Goal: Task Accomplishment & Management: Complete application form

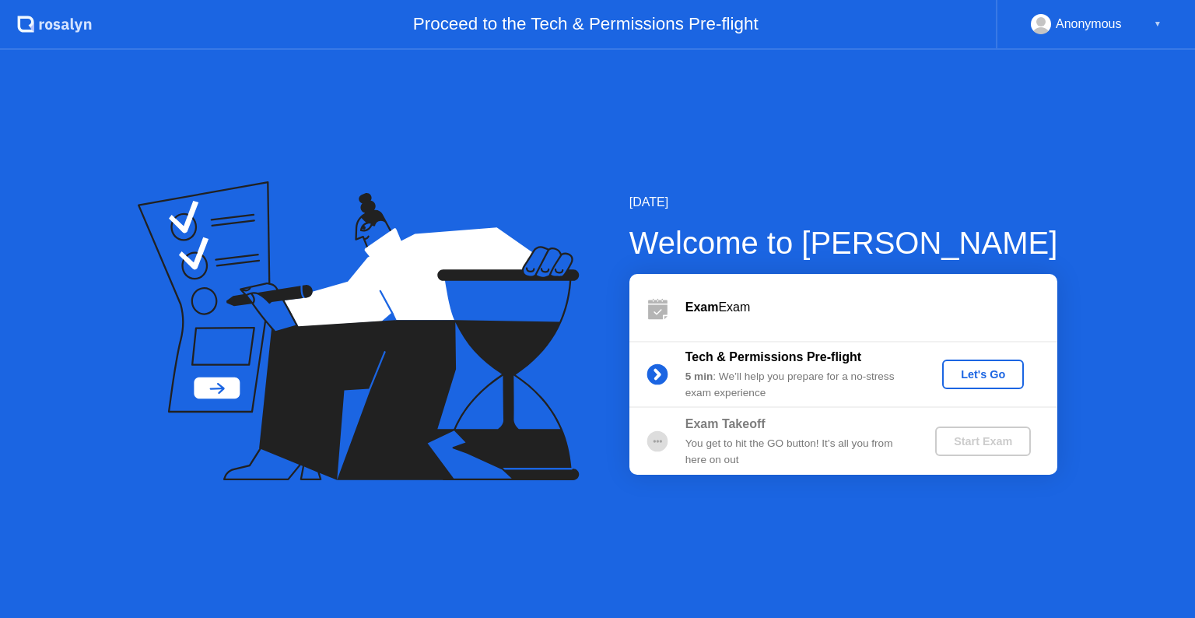
click at [995, 380] on div "Let's Go" at bounding box center [983, 374] width 69 height 12
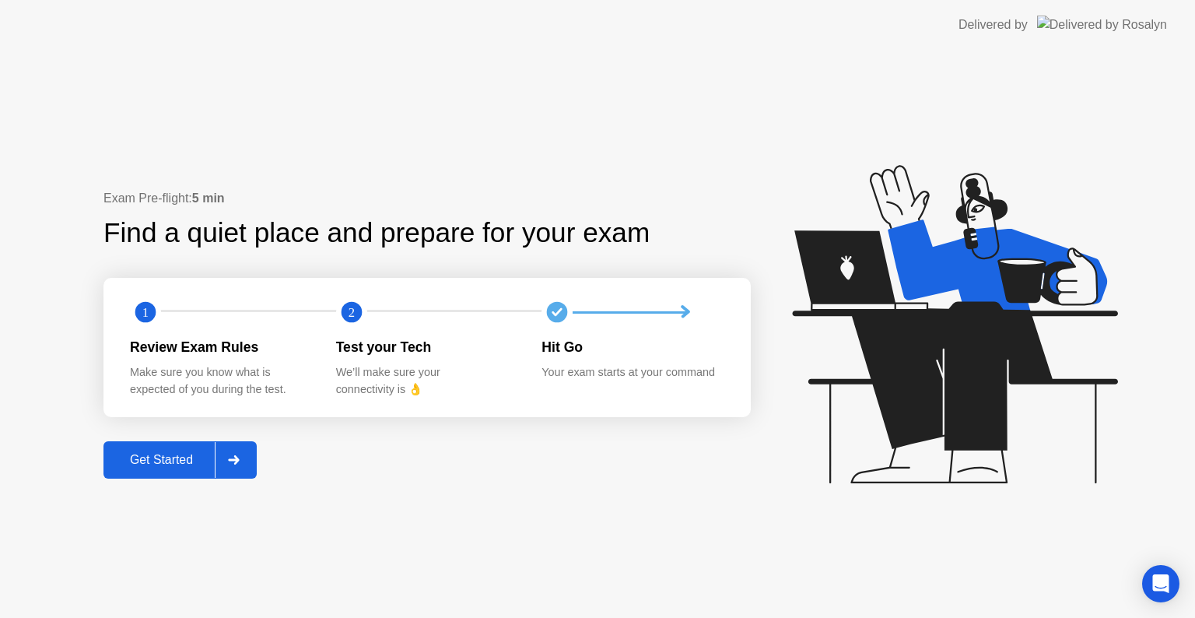
click at [160, 453] on div "Get Started" at bounding box center [161, 460] width 107 height 14
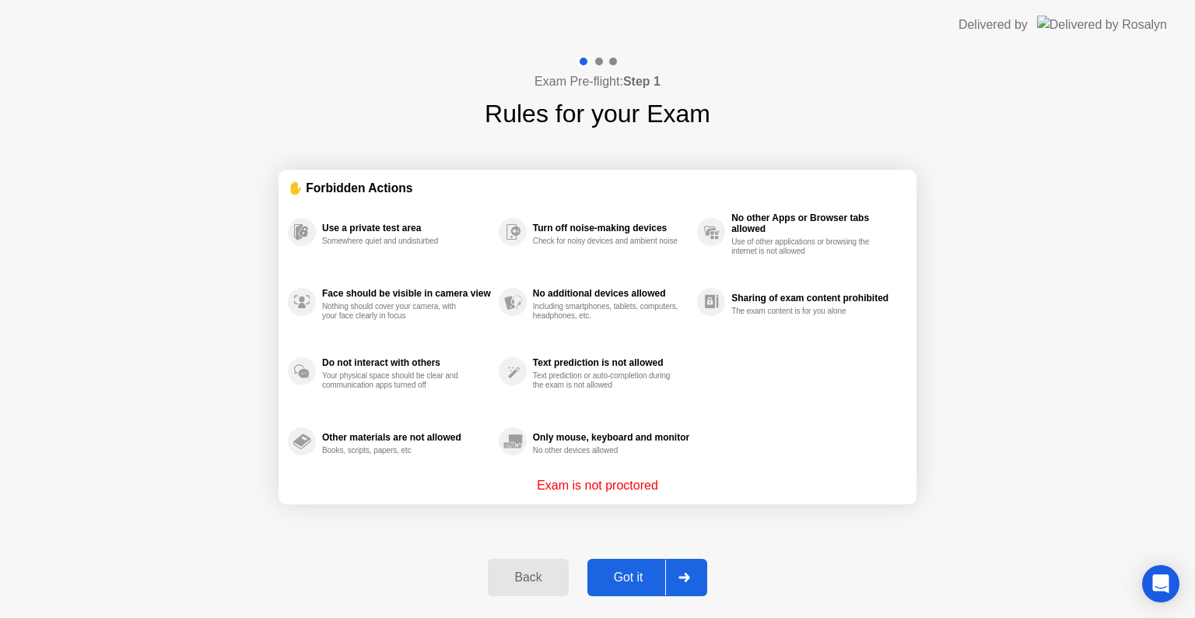
click at [602, 575] on div "Got it" at bounding box center [628, 577] width 73 height 14
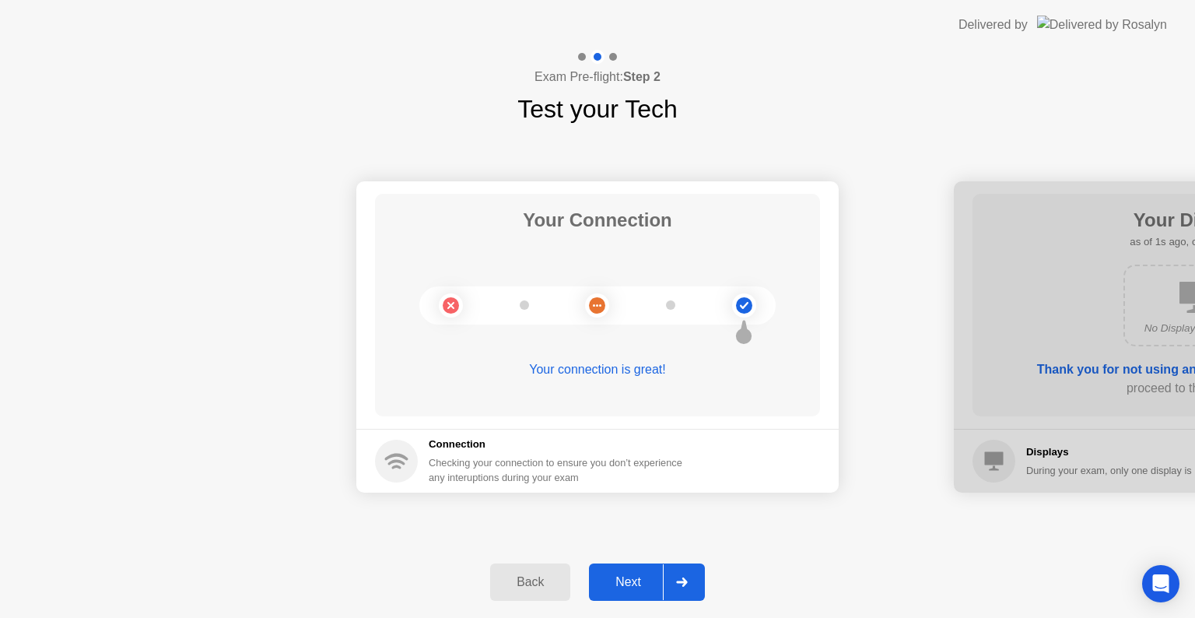
click at [632, 588] on div "Next" at bounding box center [628, 582] width 69 height 14
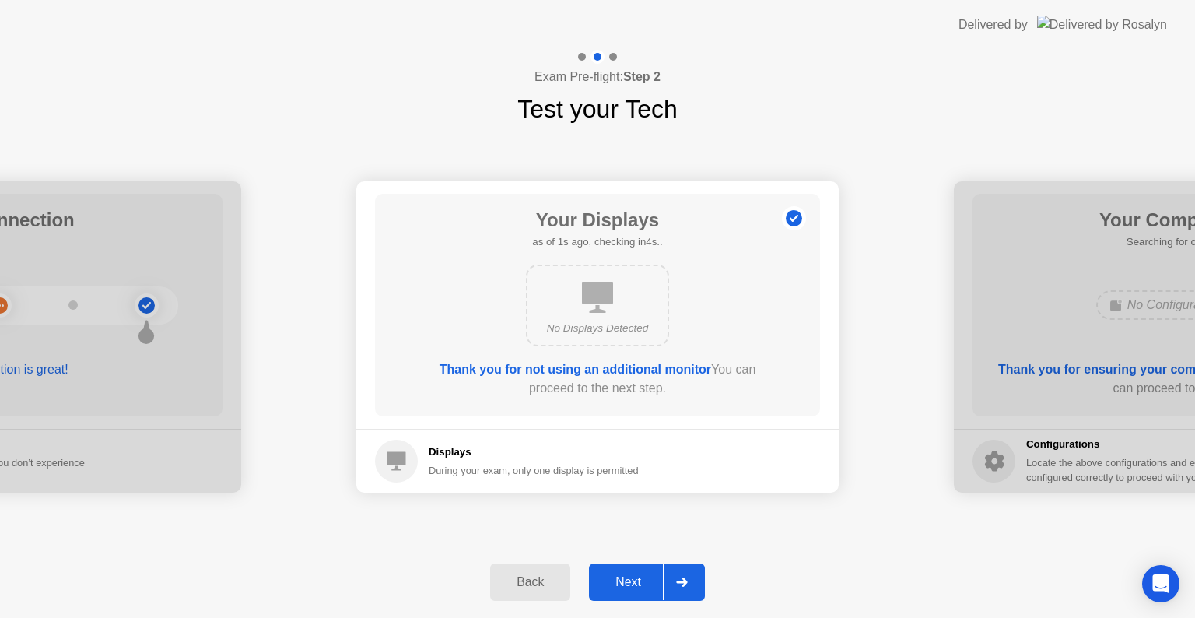
click at [632, 587] on div "Next" at bounding box center [628, 582] width 69 height 14
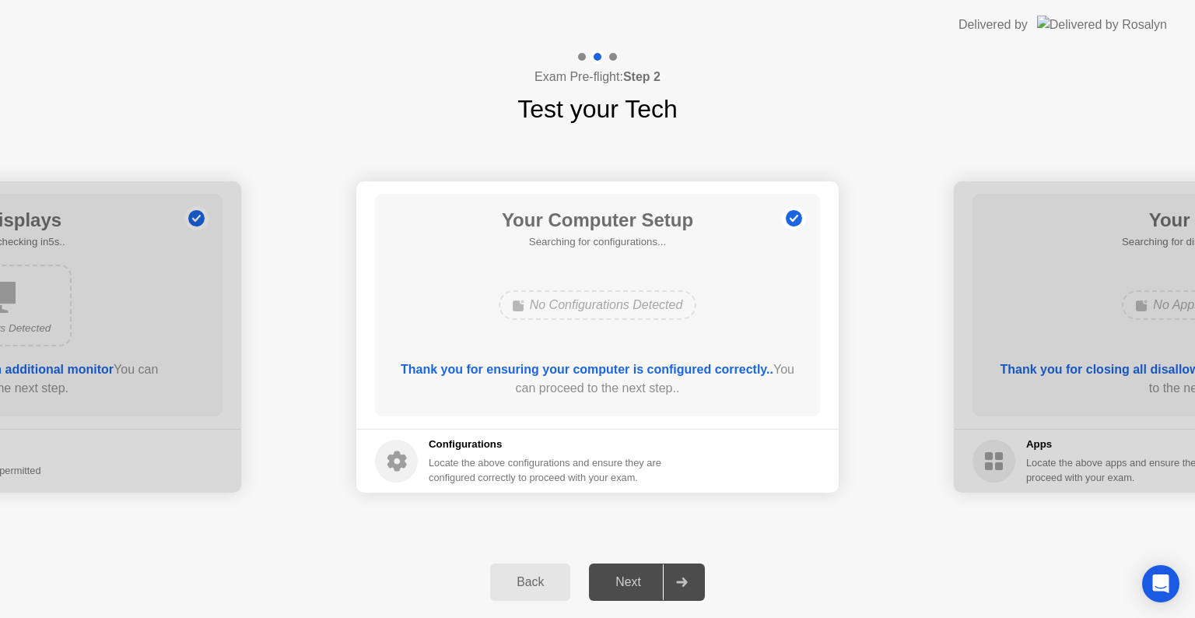
click at [632, 585] on div "Next" at bounding box center [628, 582] width 69 height 14
click at [633, 580] on div "Next" at bounding box center [628, 582] width 69 height 14
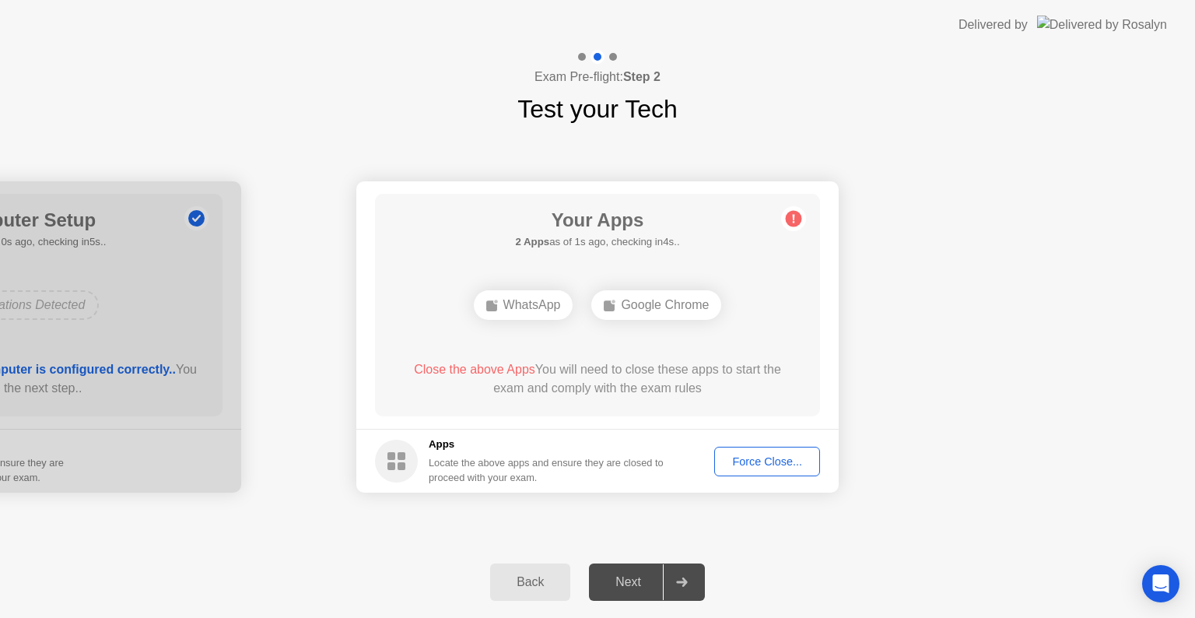
click at [786, 460] on div "Force Close..." at bounding box center [767, 461] width 95 height 12
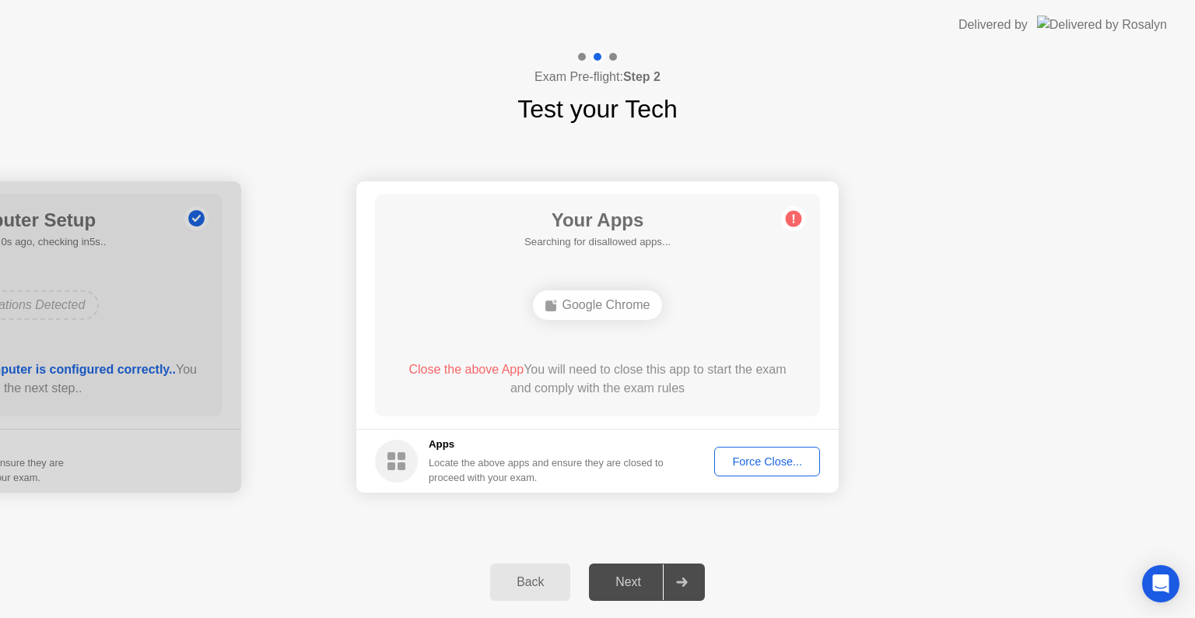
click at [764, 455] on div "Force Close..." at bounding box center [767, 461] width 95 height 12
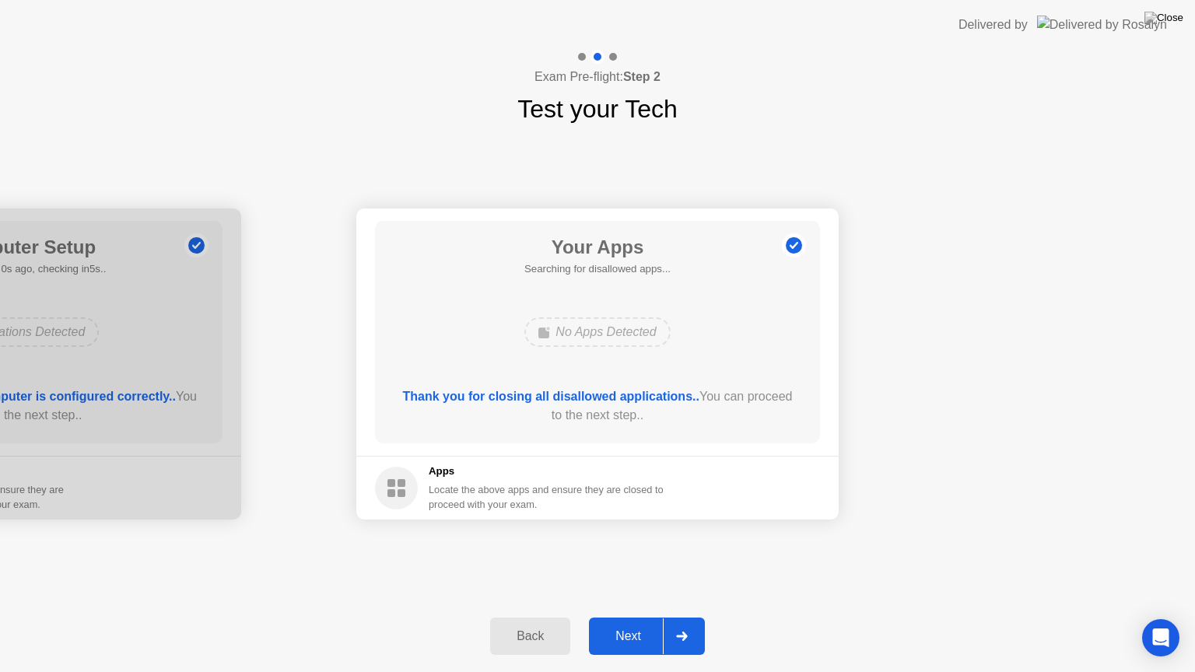
click at [638, 617] on div "Next" at bounding box center [628, 637] width 69 height 14
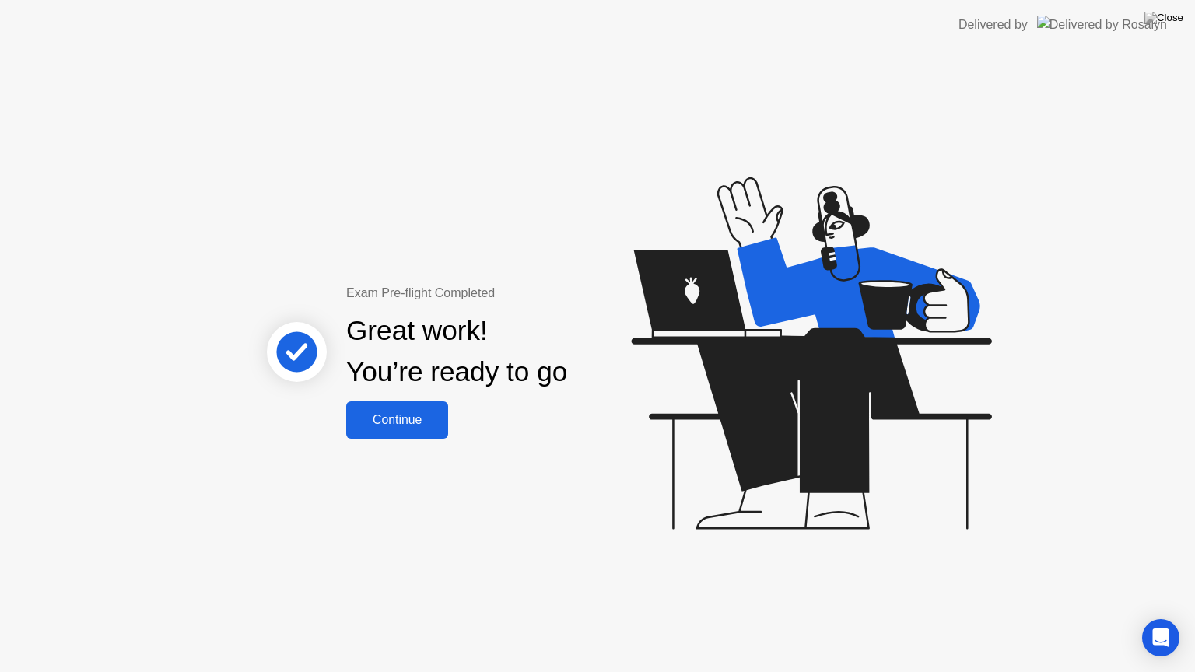
click at [399, 415] on div "Continue" at bounding box center [397, 420] width 93 height 14
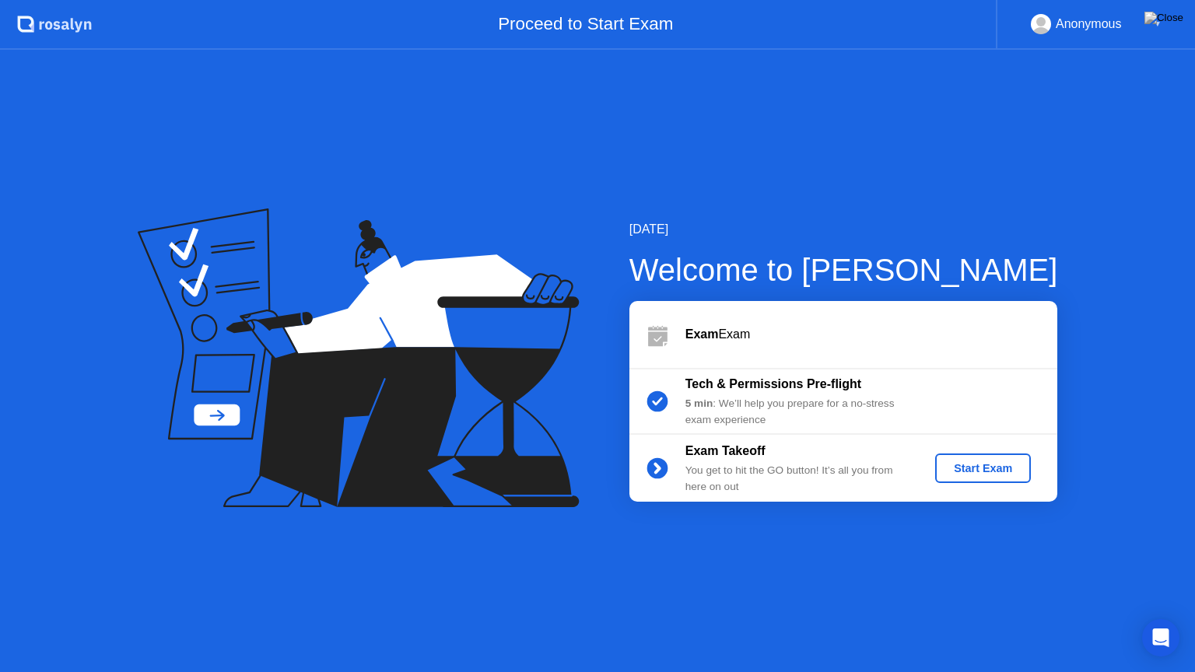
click at [977, 465] on div "Start Exam" at bounding box center [983, 468] width 83 height 12
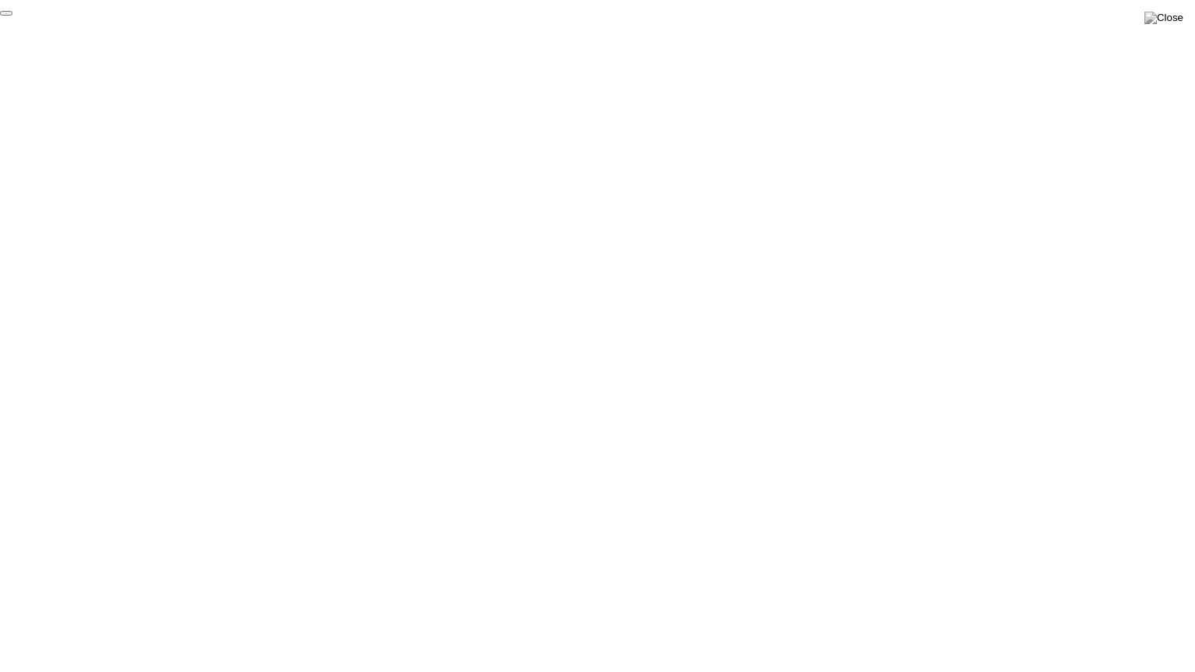
click div "End Proctoring Session"
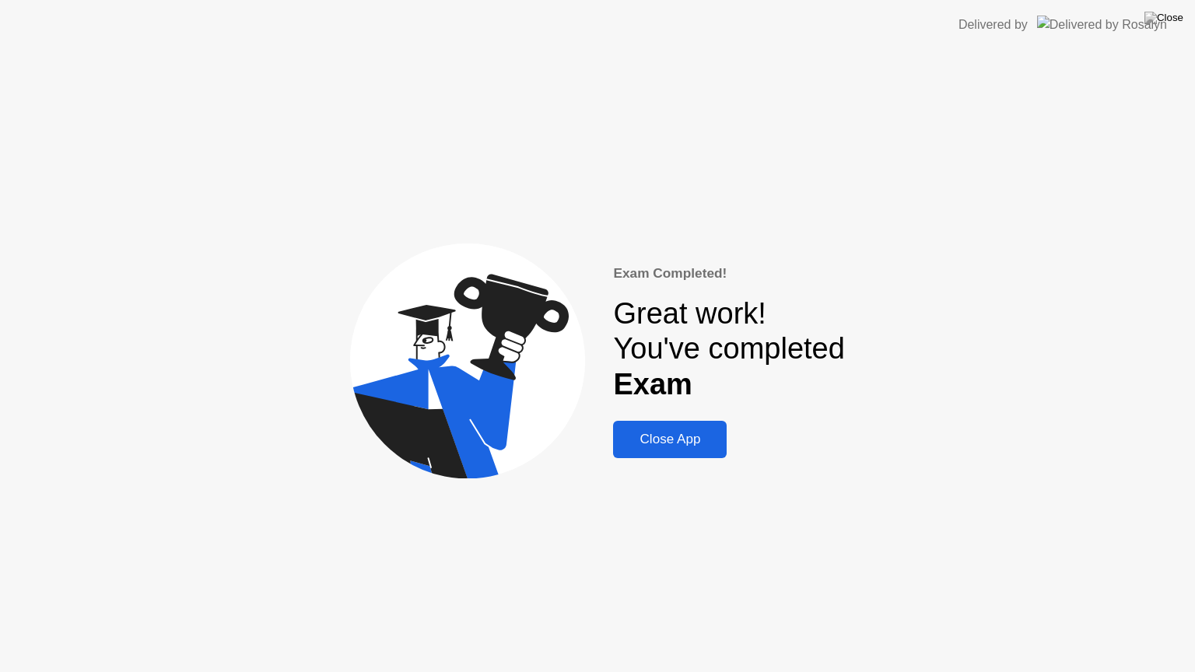
click at [690, 433] on div "Close App" at bounding box center [670, 440] width 104 height 16
